Goal: Task Accomplishment & Management: Complete application form

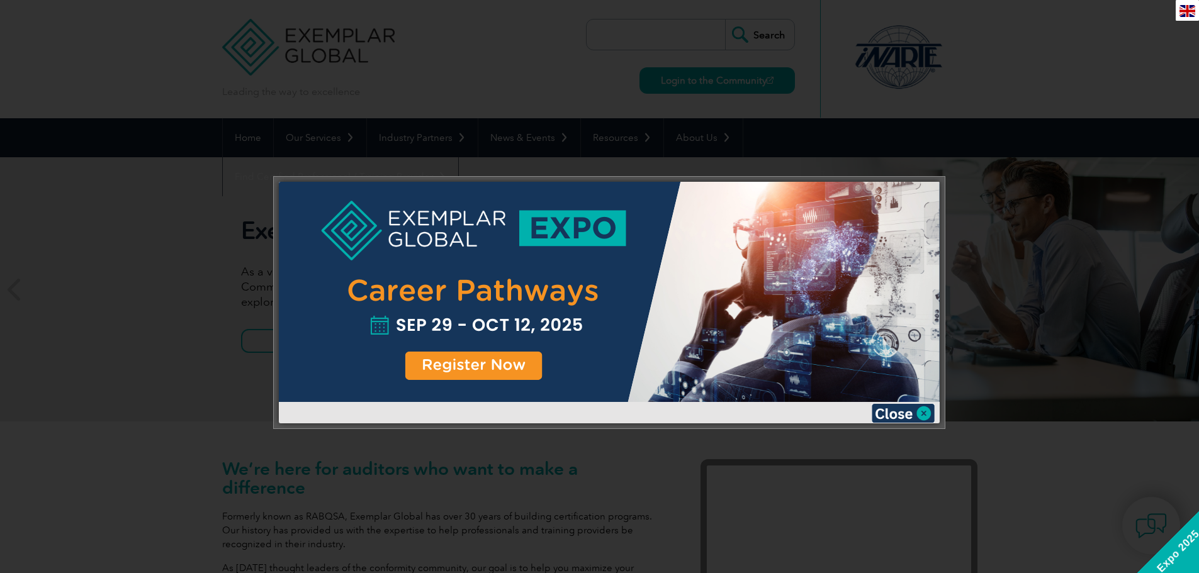
click at [1106, 71] on div at bounding box center [599, 286] width 1199 height 573
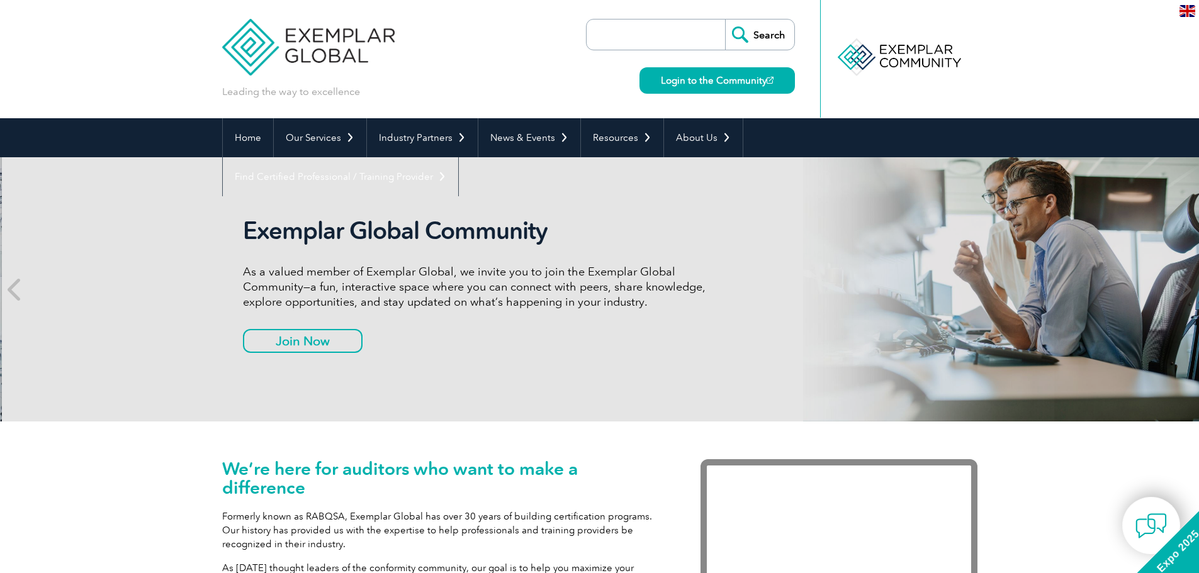
drag, startPoint x: 578, startPoint y: 172, endPoint x: 619, endPoint y: 244, distance: 83.4
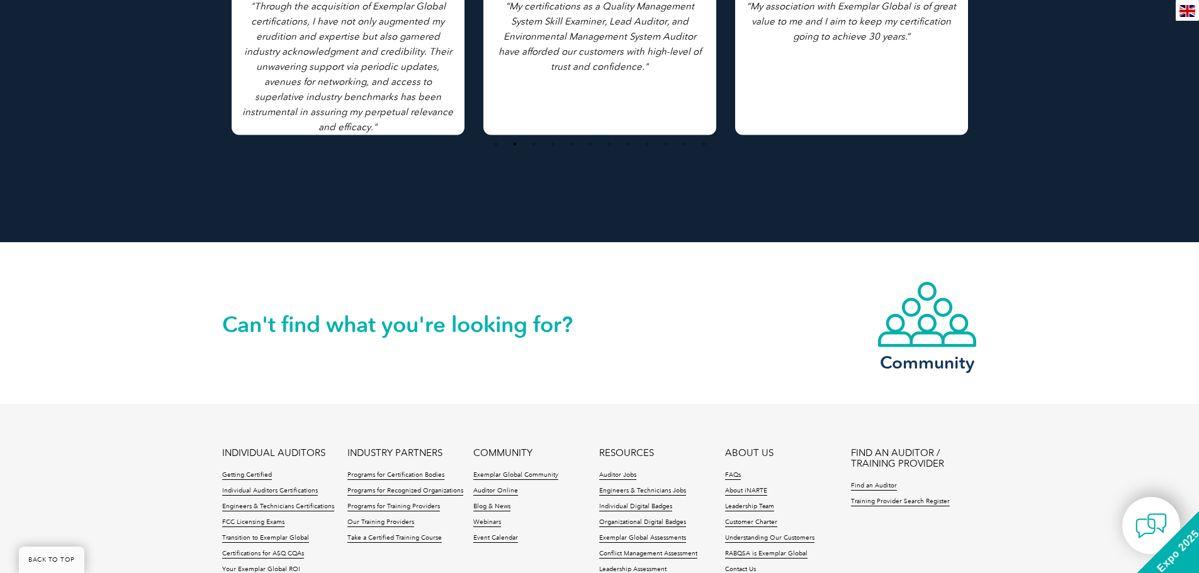
scroll to position [2874, 0]
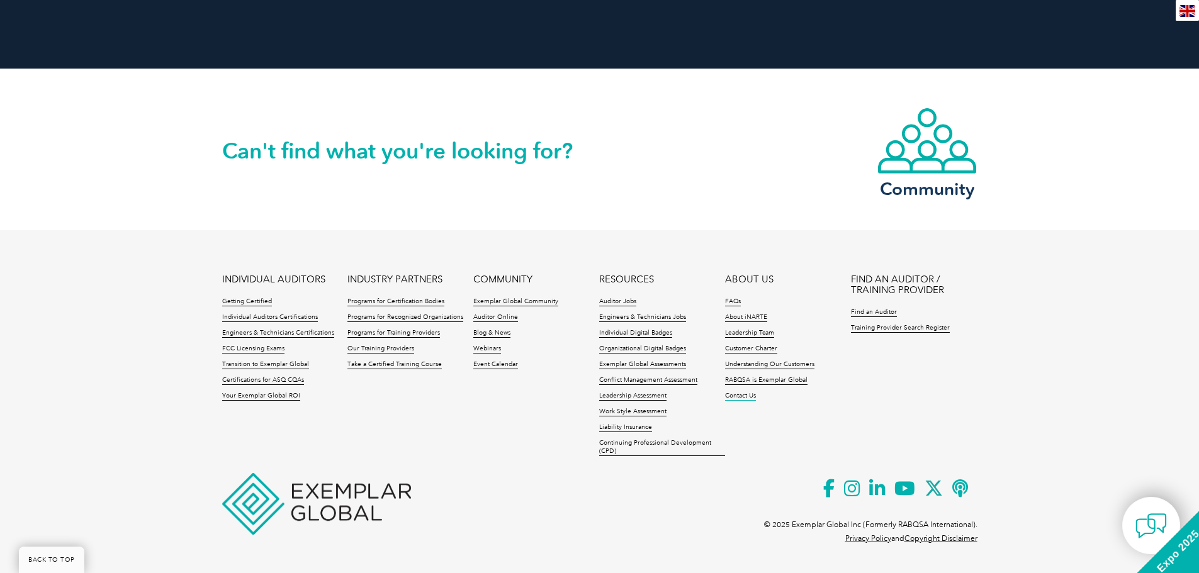
click at [742, 400] on link "Contact Us" at bounding box center [740, 396] width 31 height 9
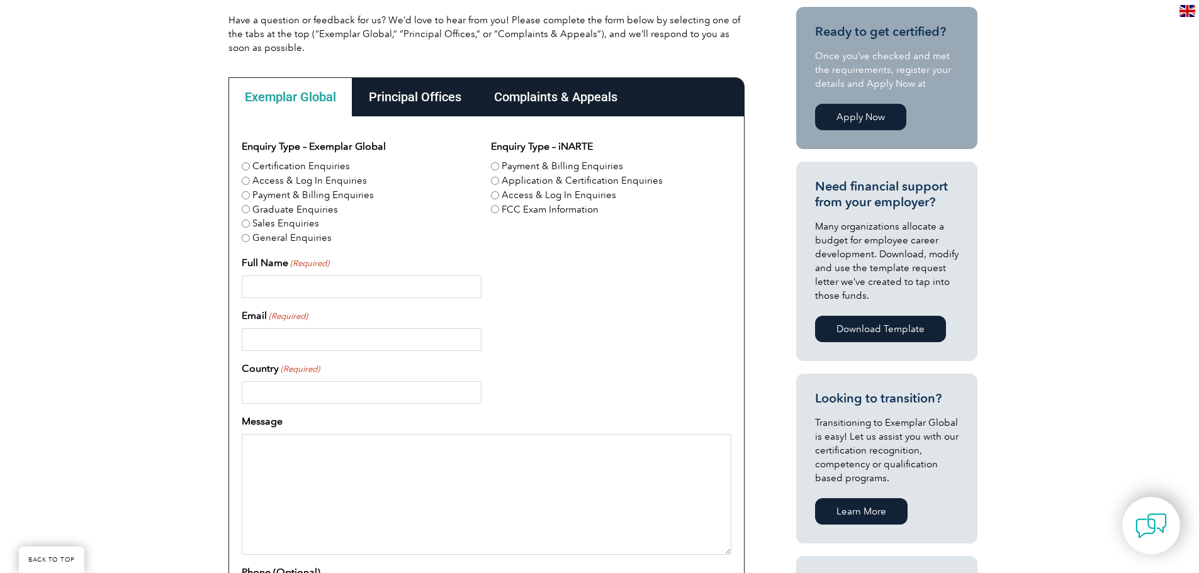
scroll to position [252, 0]
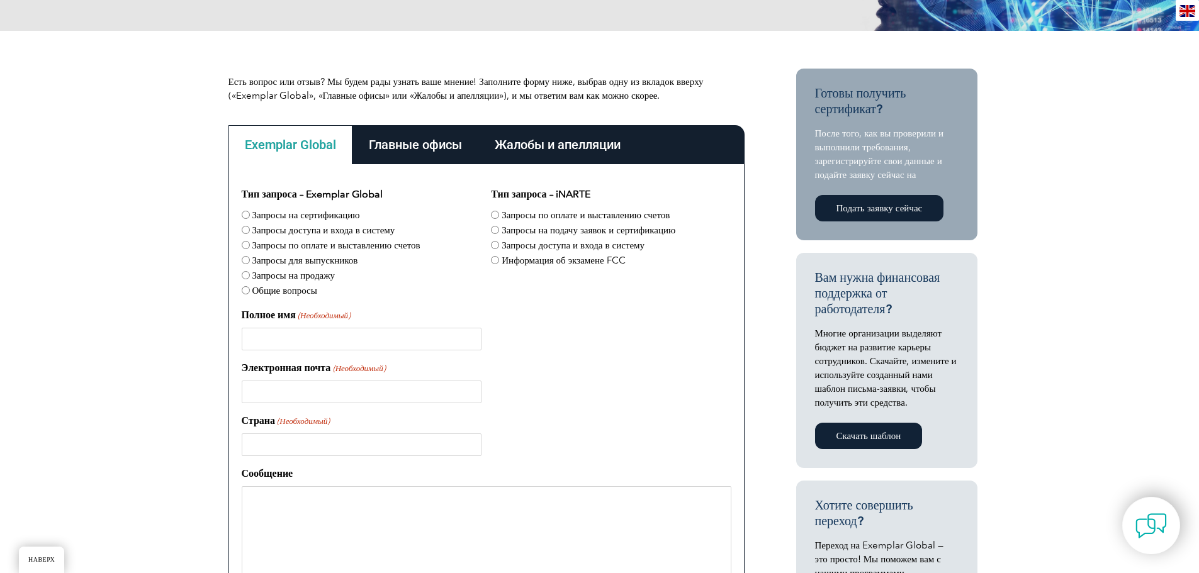
click at [304, 291] on font "Общие вопросы" at bounding box center [284, 290] width 65 height 11
click at [250, 291] on input "Общие вопросы" at bounding box center [246, 290] width 8 height 8
radio input "true"
click at [590, 262] on font "Информация об экзамене FCC" at bounding box center [562, 260] width 123 height 11
click at [499, 262] on input "Информация об экзамене FCC" at bounding box center [495, 260] width 8 height 8
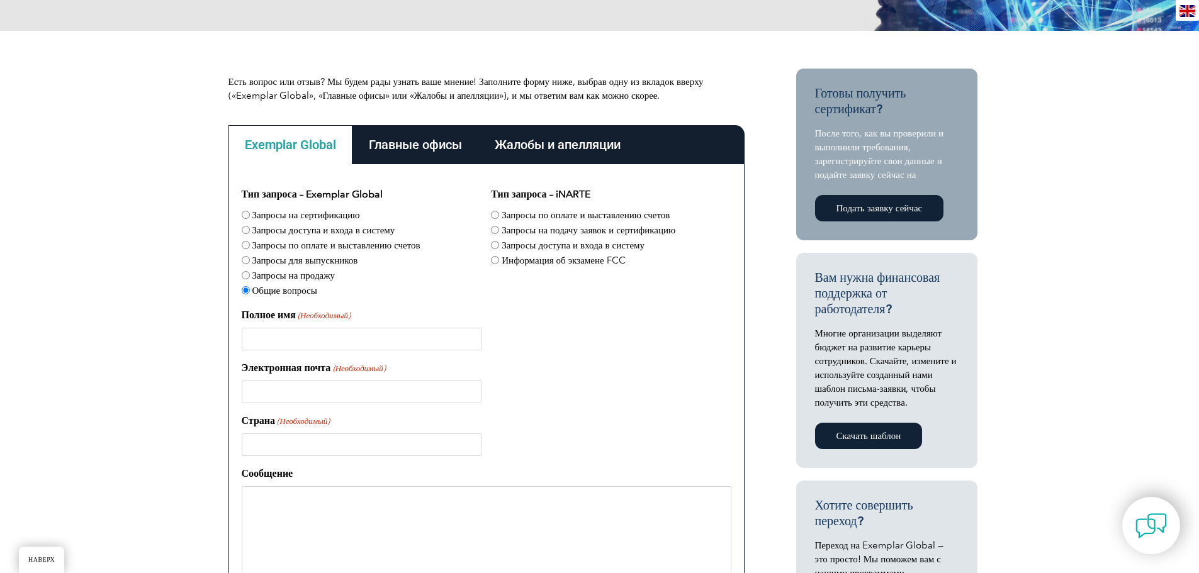
radio input "true"
drag, startPoint x: 401, startPoint y: 338, endPoint x: 389, endPoint y: 333, distance: 12.7
click at [401, 338] on input "Полное имя (Необходимый)" at bounding box center [362, 339] width 240 height 23
click at [544, 263] on font "Информация об экзамене FCC" at bounding box center [562, 260] width 123 height 11
click at [499, 263] on input "Информация об экзамене FCC" at bounding box center [495, 260] width 8 height 8
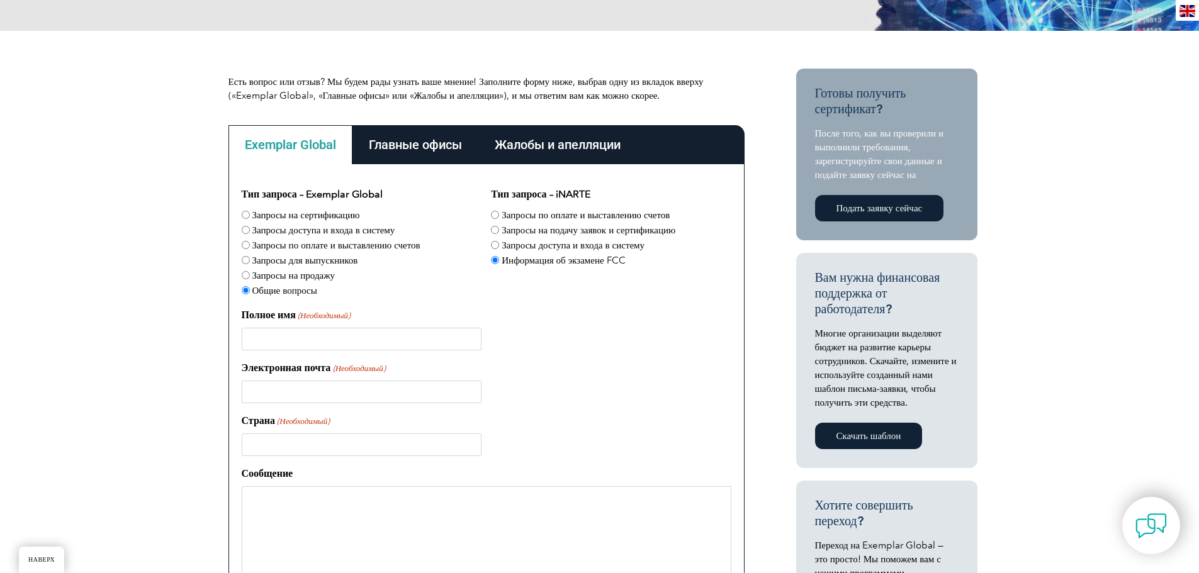
click at [472, 305] on div "Тип запроса – Exemplar Global Запросы на сертификацию Запросы доступа и входа в…" at bounding box center [487, 440] width 490 height 506
drag, startPoint x: 406, startPoint y: 361, endPoint x: 376, endPoint y: 359, distance: 30.3
click at [406, 361] on div "Электронная почта (Необходимый)" at bounding box center [487, 382] width 490 height 43
drag, startPoint x: 376, startPoint y: 359, endPoint x: 357, endPoint y: 342, distance: 25.4
click at [369, 354] on div "Тип запроса – Exemplar Global Запросы на сертификацию Запросы доступа и входа в…" at bounding box center [487, 440] width 490 height 506
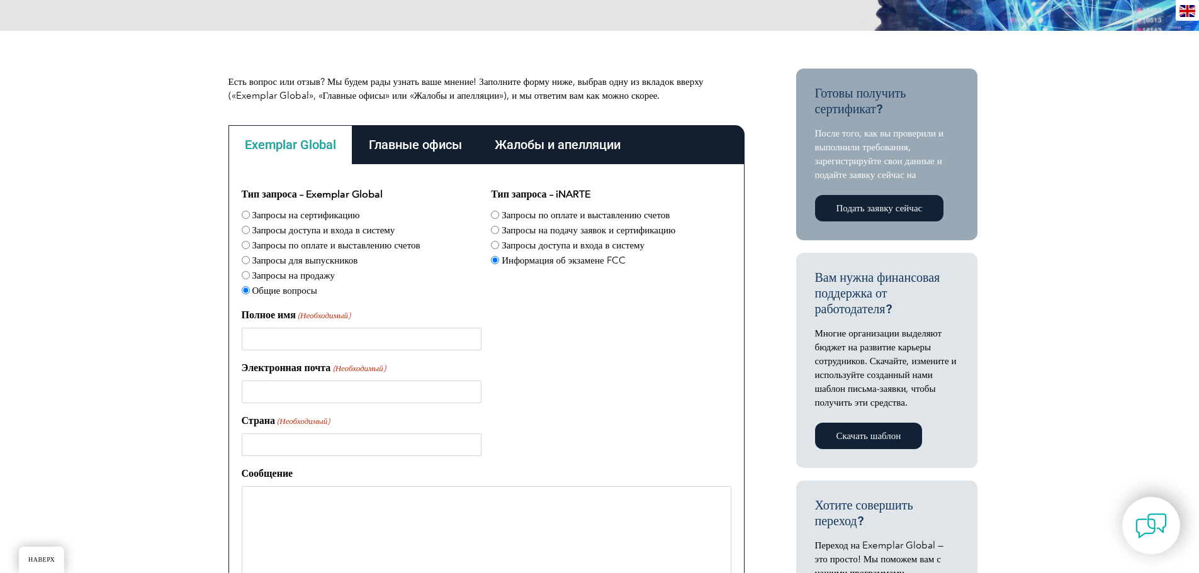
click at [356, 340] on input "Полное имя (Необходимый)" at bounding box center [362, 339] width 240 height 23
click at [342, 340] on input "Полное имя (Необходимый)" at bounding box center [362, 339] width 240 height 23
paste input "[PERSON_NAME]"
type input "[PERSON_NAME]"
click at [301, 392] on input "Электронная почта (Необходимый)" at bounding box center [362, 392] width 240 height 23
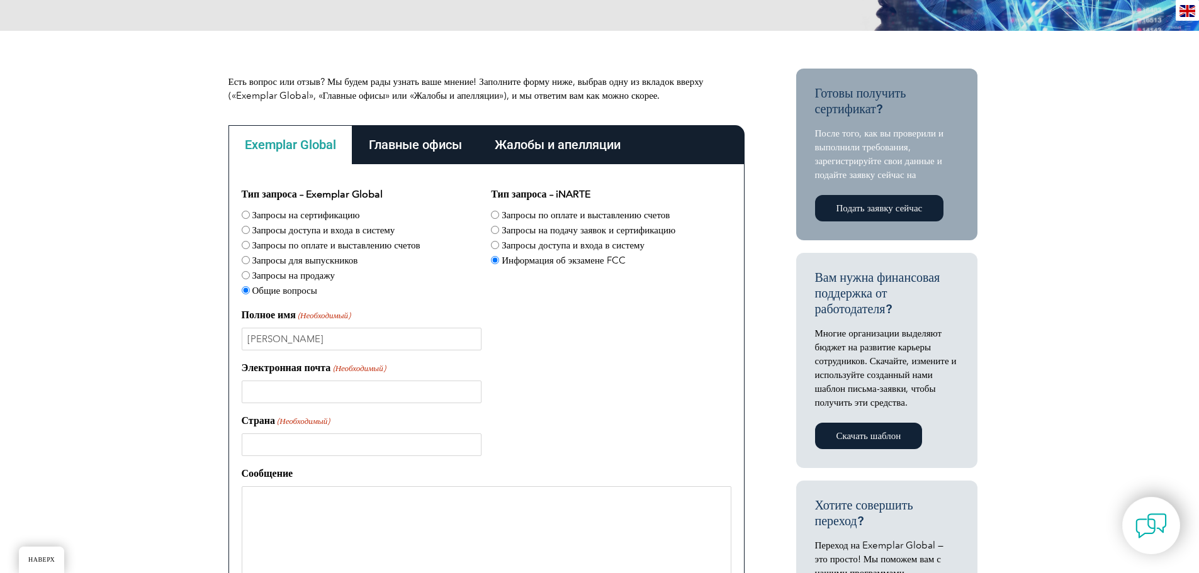
click at [383, 384] on input "Электронная почта (Необходимый)" at bounding box center [362, 392] width 240 height 23
paste input "[EMAIL_ADDRESS][PERSON_NAME][DOMAIN_NAME]"
type input "[EMAIL_ADDRESS][PERSON_NAME][DOMAIN_NAME]"
click at [280, 439] on input "Страна (Необходимый)" at bounding box center [362, 445] width 240 height 23
type input "[GEOGRAPHIC_DATA]"
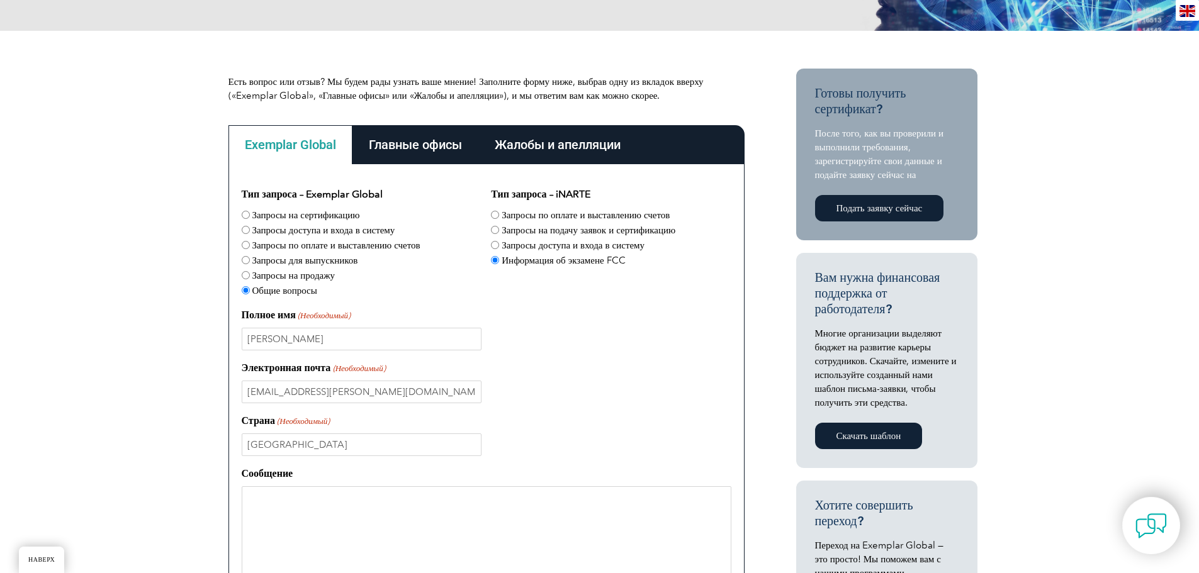
click at [311, 508] on textarea "Сообщение" at bounding box center [487, 546] width 490 height 121
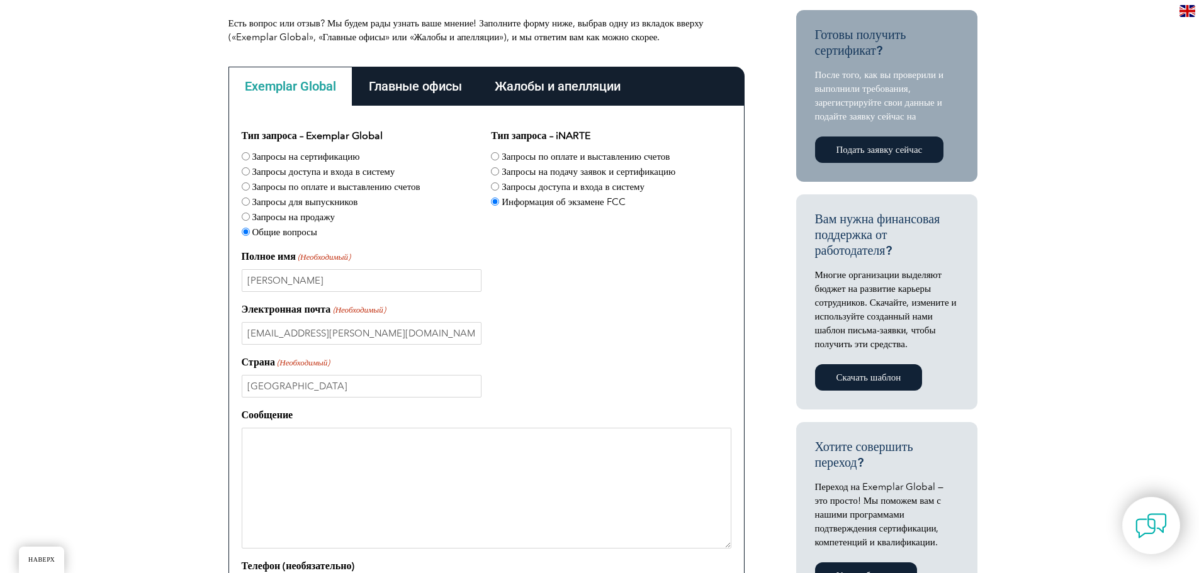
scroll to position [503, 0]
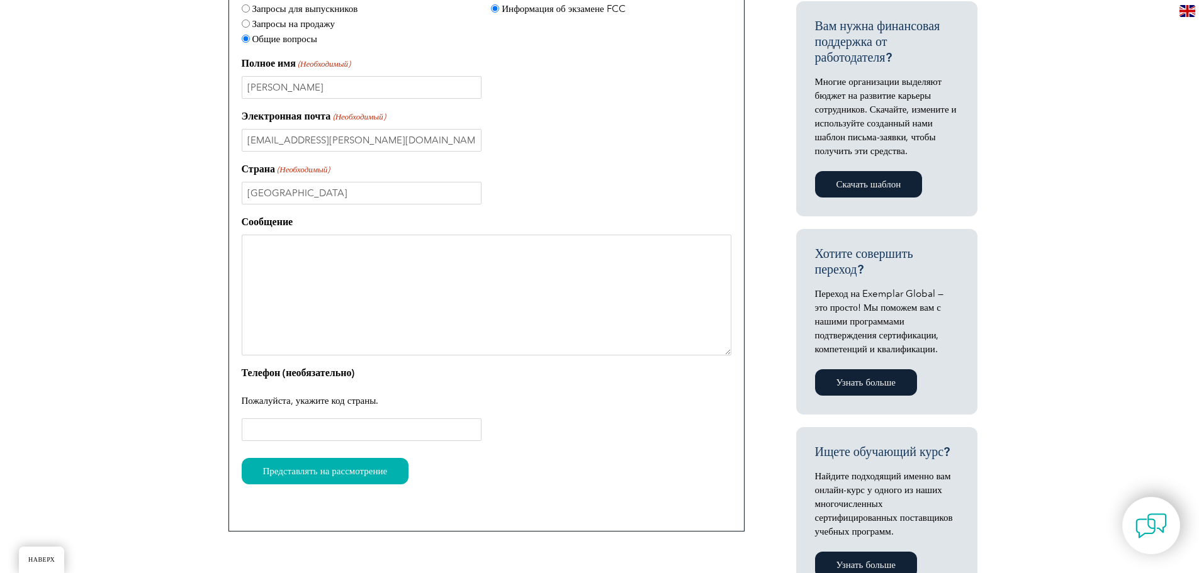
drag, startPoint x: 474, startPoint y: 269, endPoint x: 491, endPoint y: 264, distance: 17.6
click at [474, 268] on textarea "Сообщение" at bounding box center [487, 295] width 490 height 121
paste textarea "Hello My name is [PERSON_NAME]. I am the Business Development Manager at NorthS…"
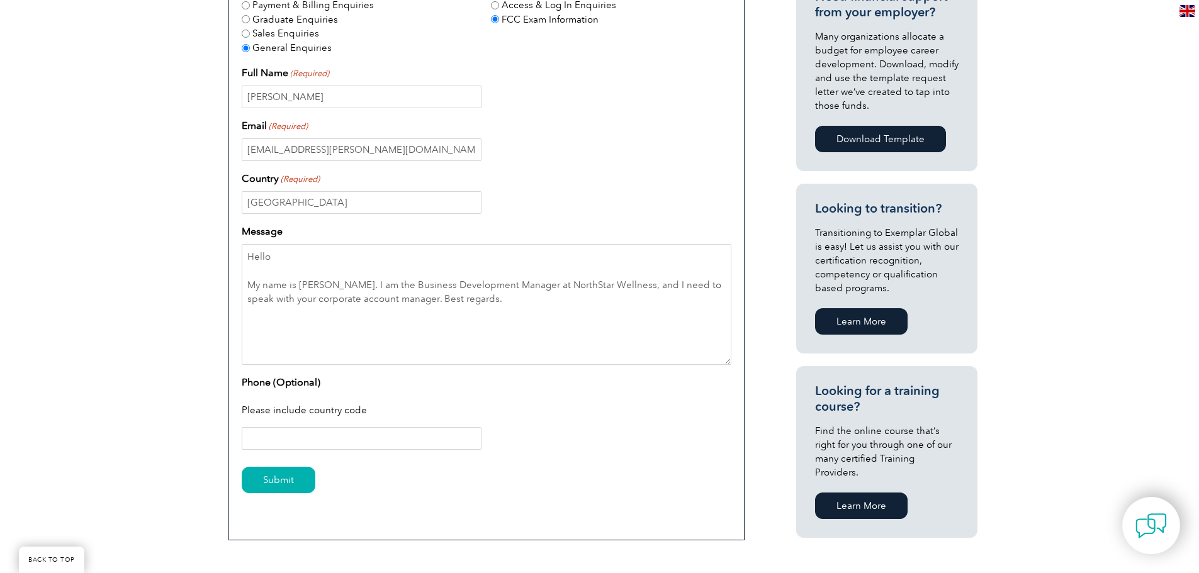
scroll to position [516, 0]
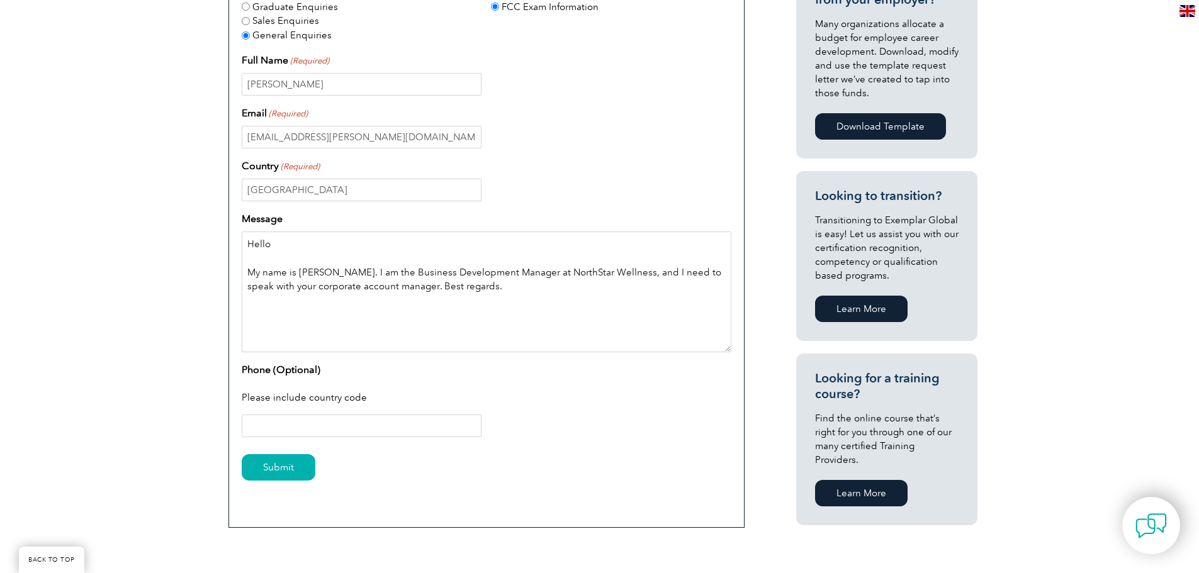
click at [469, 315] on textarea "Hello My name is [PERSON_NAME]. I am the Business Development Manager at NorthS…" at bounding box center [487, 292] width 490 height 121
click at [505, 295] on textarea "Hello My name is [PERSON_NAME]. I am the Business Development Manager at NorthS…" at bounding box center [487, 292] width 490 height 121
click at [309, 246] on textarea "Hello My name is [PERSON_NAME]. I am the Business Development Manager at NorthS…" at bounding box center [487, 292] width 490 height 121
click at [277, 422] on input "Phone (Optional)" at bounding box center [362, 426] width 240 height 23
click at [498, 286] on textarea "Hello My name is [PERSON_NAME]. I am the Business Development Manager at NorthS…" at bounding box center [487, 292] width 490 height 121
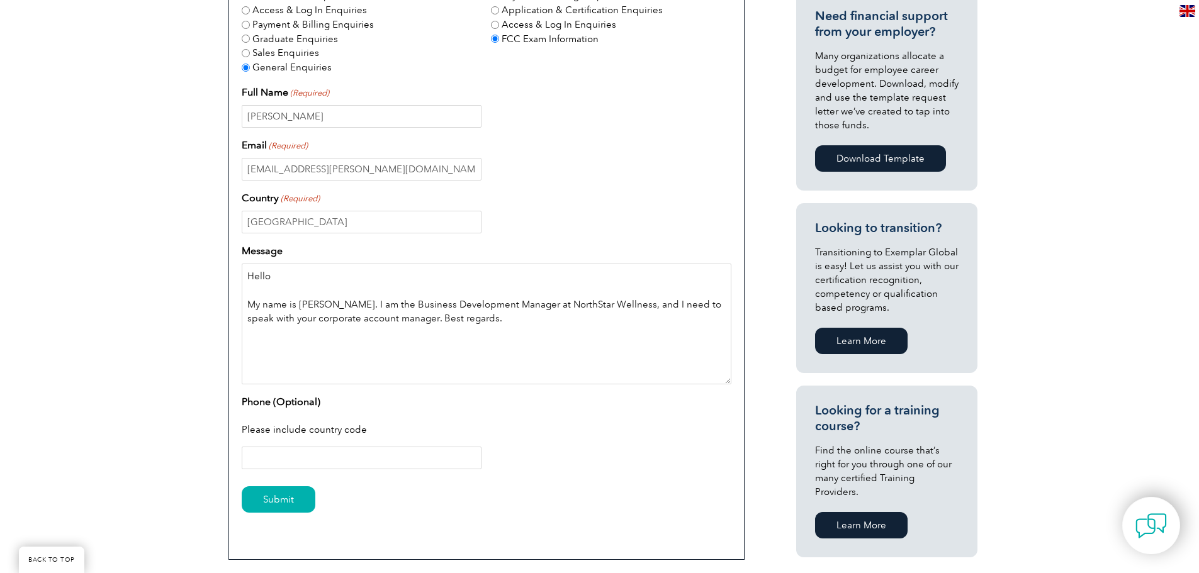
scroll to position [486, 0]
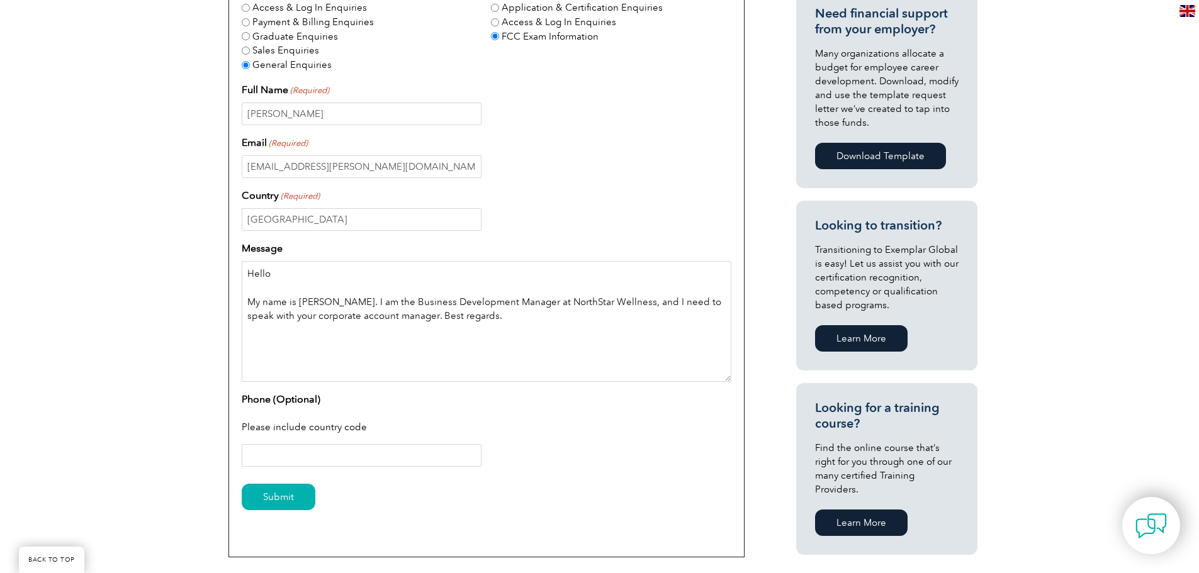
click at [297, 277] on textarea "Hello My name is [PERSON_NAME]. I am the Business Development Manager at NorthS…" at bounding box center [487, 321] width 490 height 121
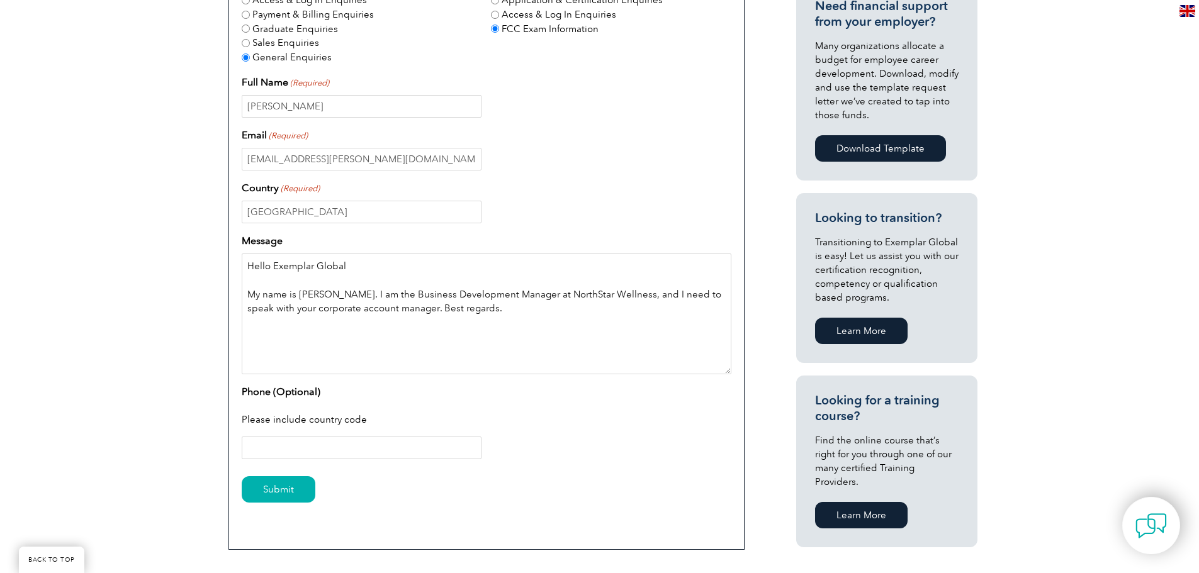
scroll to position [503, 0]
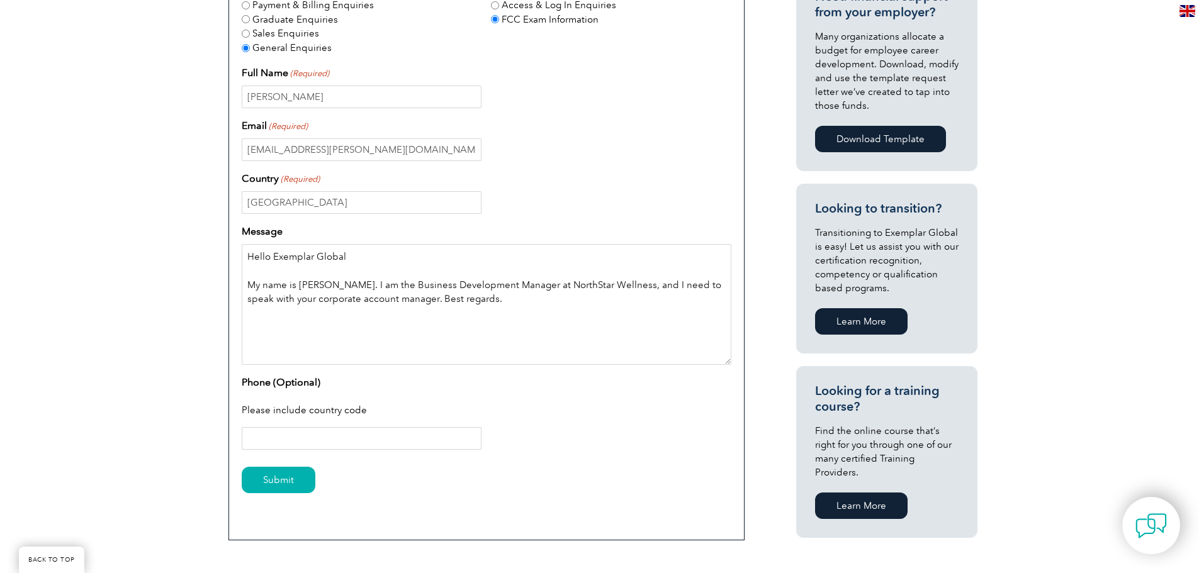
type textarea "Hello Exemplar Global My name is [PERSON_NAME]. I am the Business Development M…"
click at [387, 449] on input "Phone (Optional)" at bounding box center [362, 438] width 240 height 23
drag, startPoint x: 381, startPoint y: 434, endPoint x: 355, endPoint y: 454, distance: 32.7
click at [381, 434] on input "Phone (Optional)" at bounding box center [362, 438] width 240 height 23
paste input "[PHONE_NUMBER]"
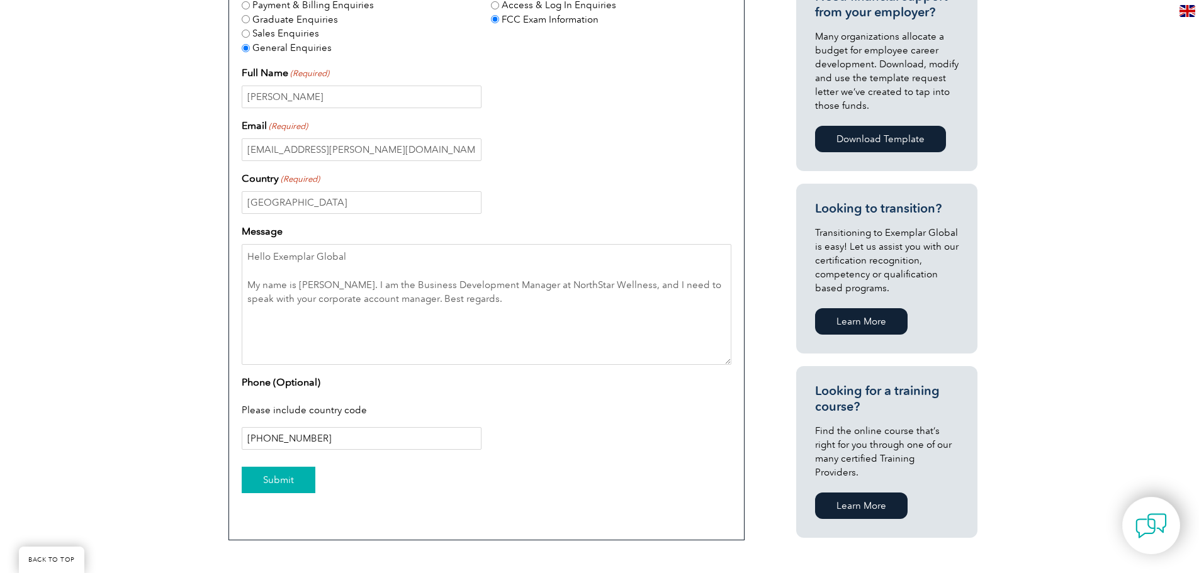
type input "[PHONE_NUMBER]"
click at [300, 483] on input "Submit" at bounding box center [279, 480] width 74 height 26
